Goal: Task Accomplishment & Management: Use online tool/utility

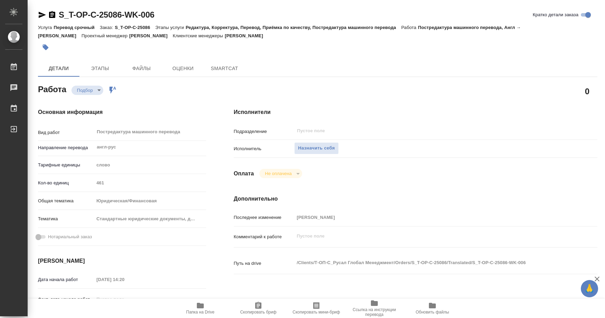
type textarea "x"
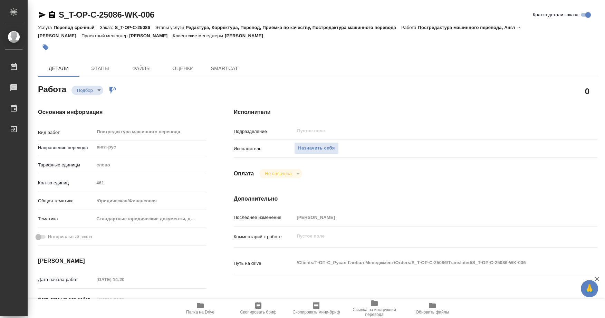
type textarea "x"
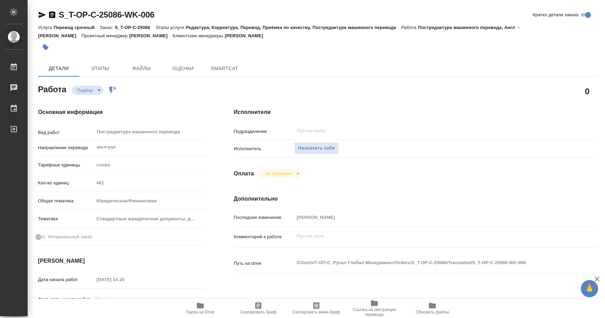
type textarea "x"
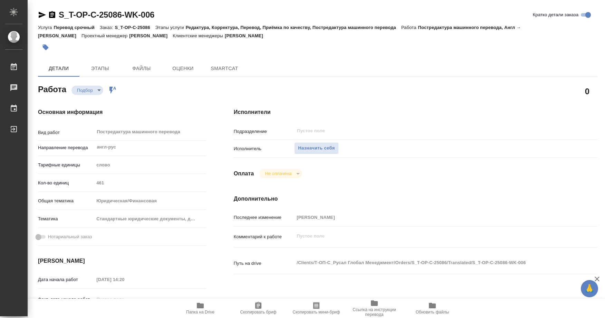
type textarea "x"
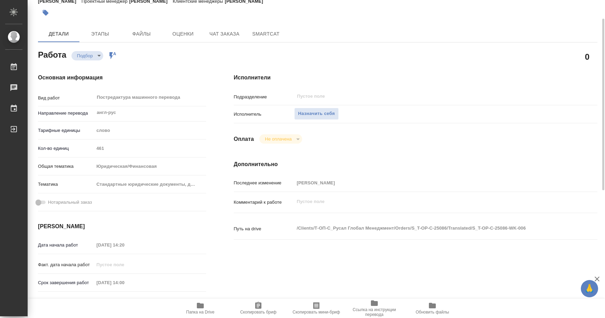
type textarea "x"
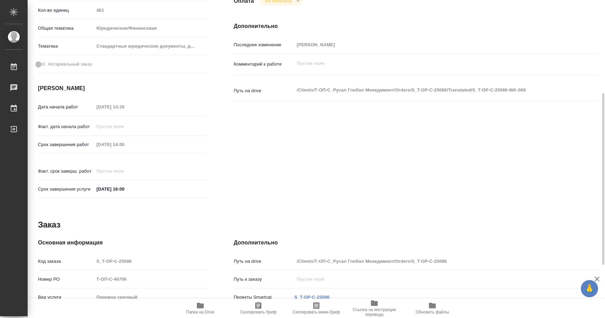
type textarea "x"
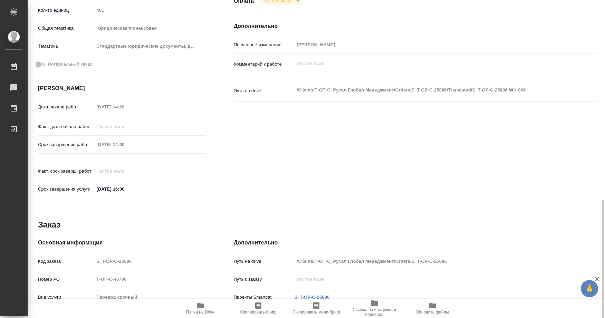
scroll to position [271, 0]
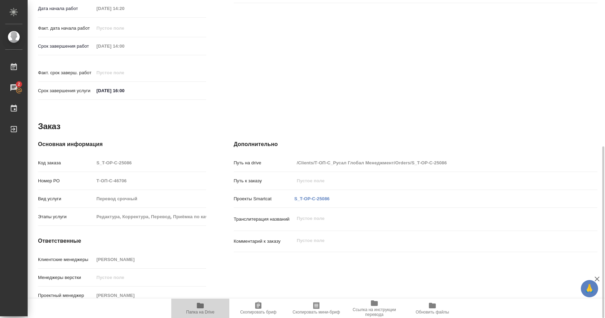
click at [204, 305] on icon "button" at bounding box center [200, 306] width 8 height 8
